Goal: Book appointment/travel/reservation

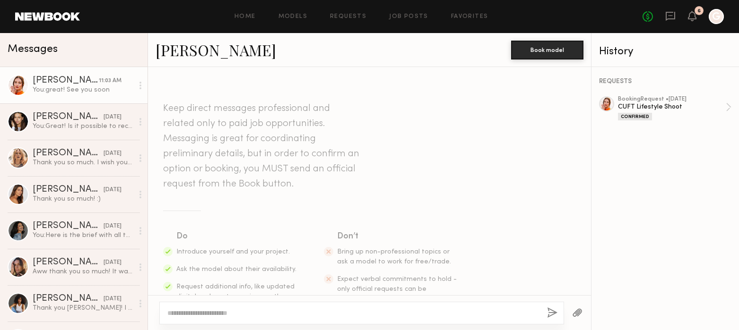
scroll to position [823, 0]
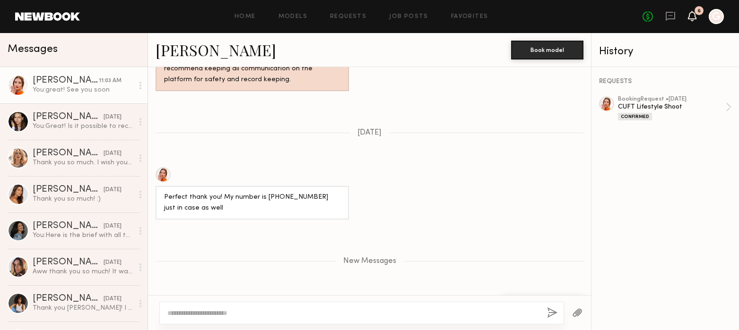
click at [690, 18] on icon at bounding box center [692, 15] width 8 height 7
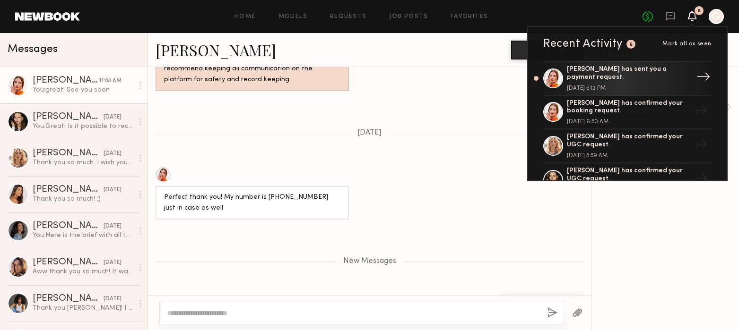
click at [658, 86] on div "[DATE] 5:12 PM" at bounding box center [628, 89] width 123 height 6
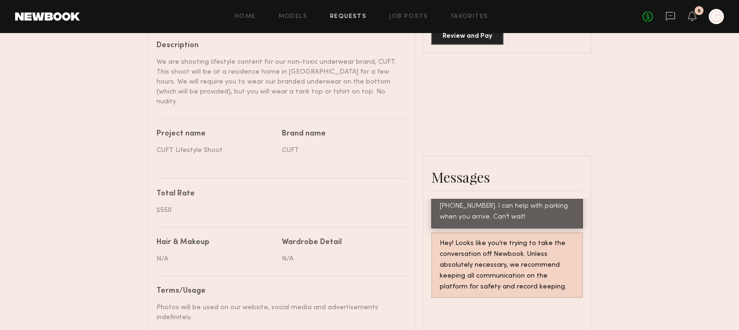
scroll to position [197, 0]
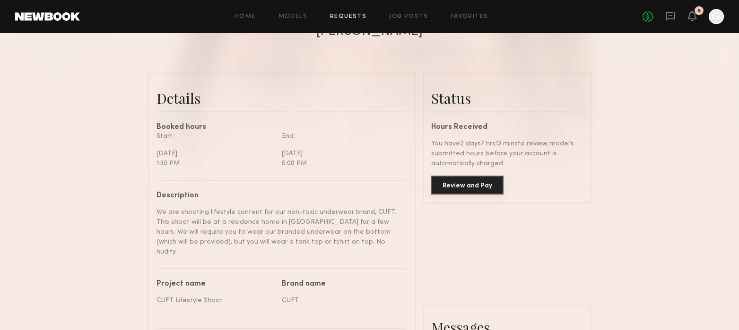
click at [484, 185] on button "Review and Pay" at bounding box center [467, 185] width 72 height 19
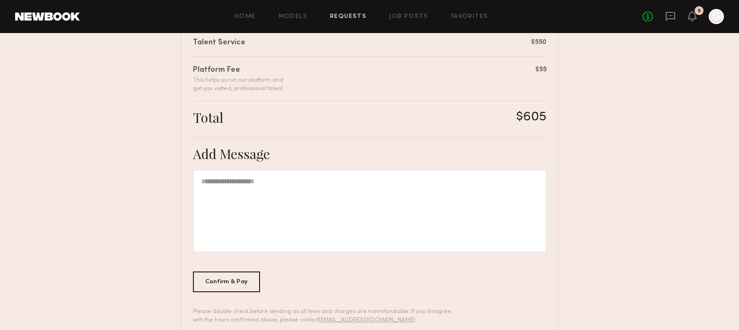
scroll to position [274, 0]
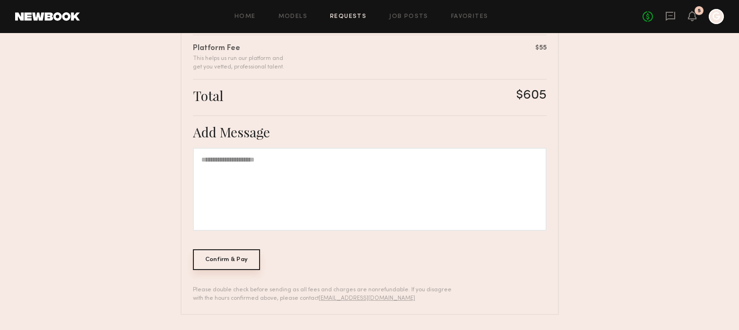
click at [230, 261] on div "Confirm & Pay" at bounding box center [227, 260] width 68 height 21
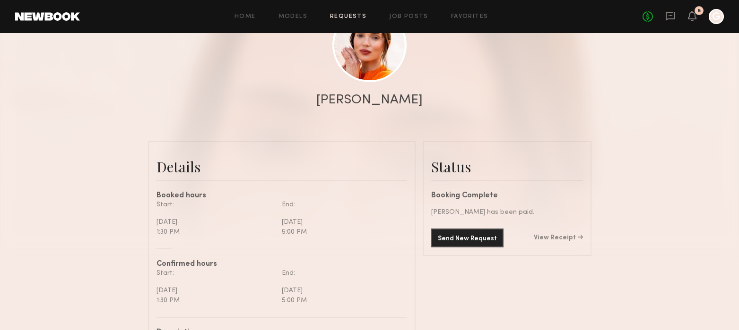
scroll to position [141, 0]
